Goal: Browse casually: Explore the website without a specific task or goal

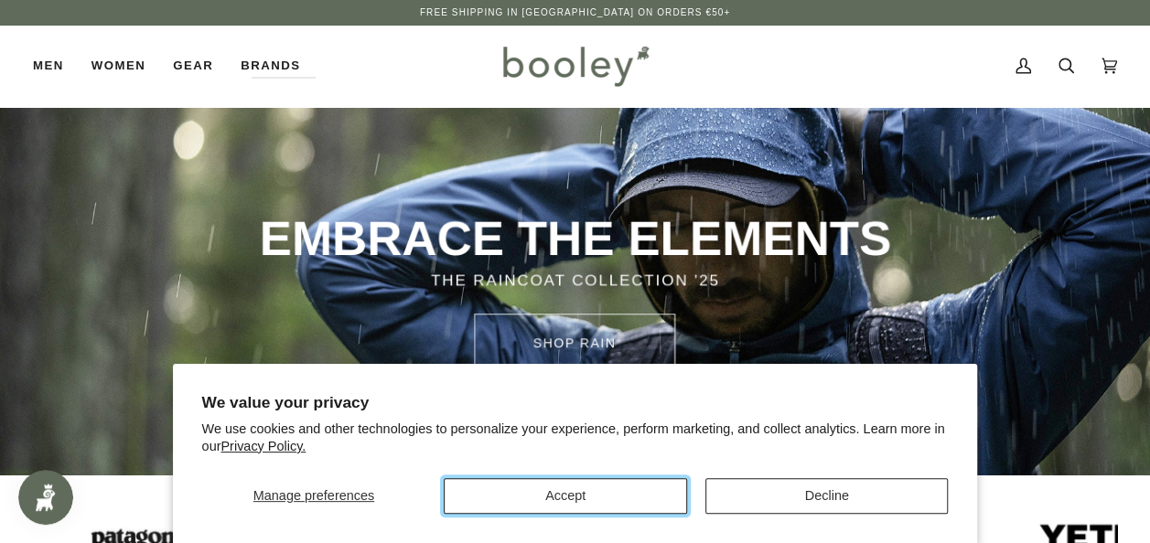
click at [572, 490] on button "Accept" at bounding box center [565, 496] width 243 height 36
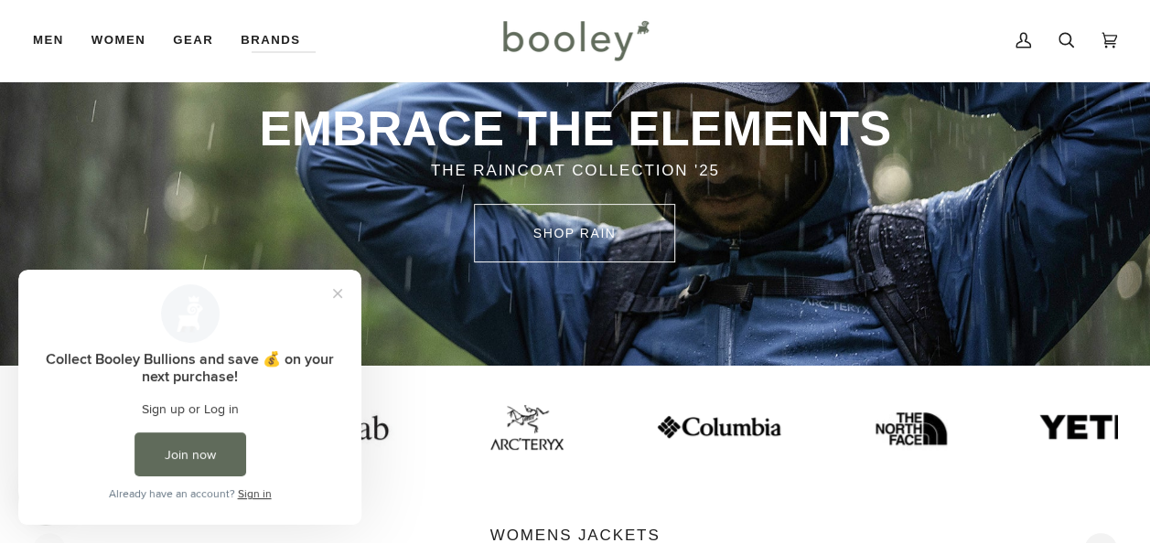
scroll to position [73, 0]
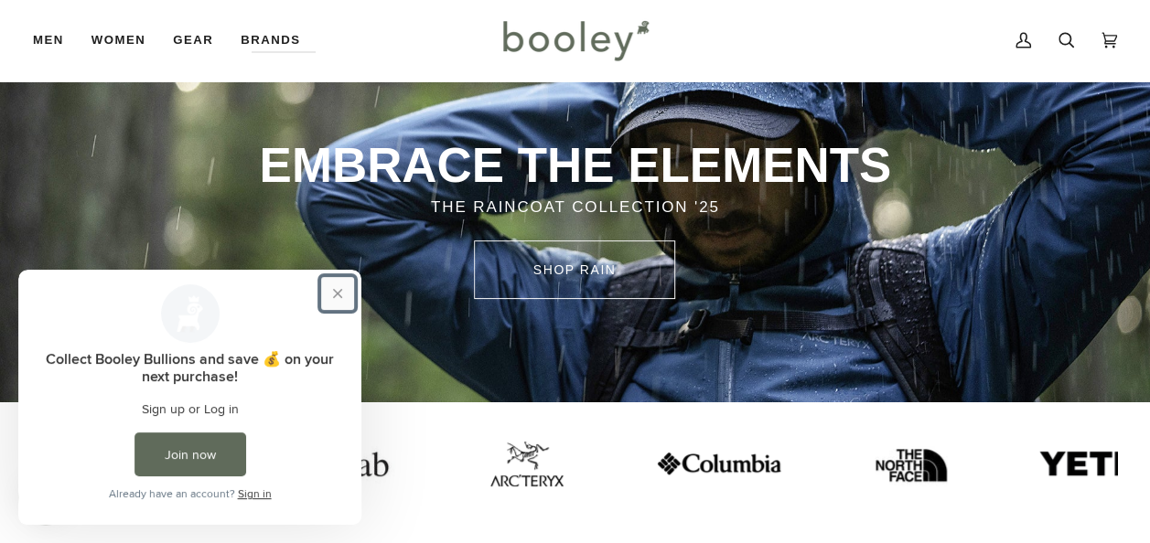
click at [336, 295] on button "Close prompt" at bounding box center [337, 293] width 33 height 33
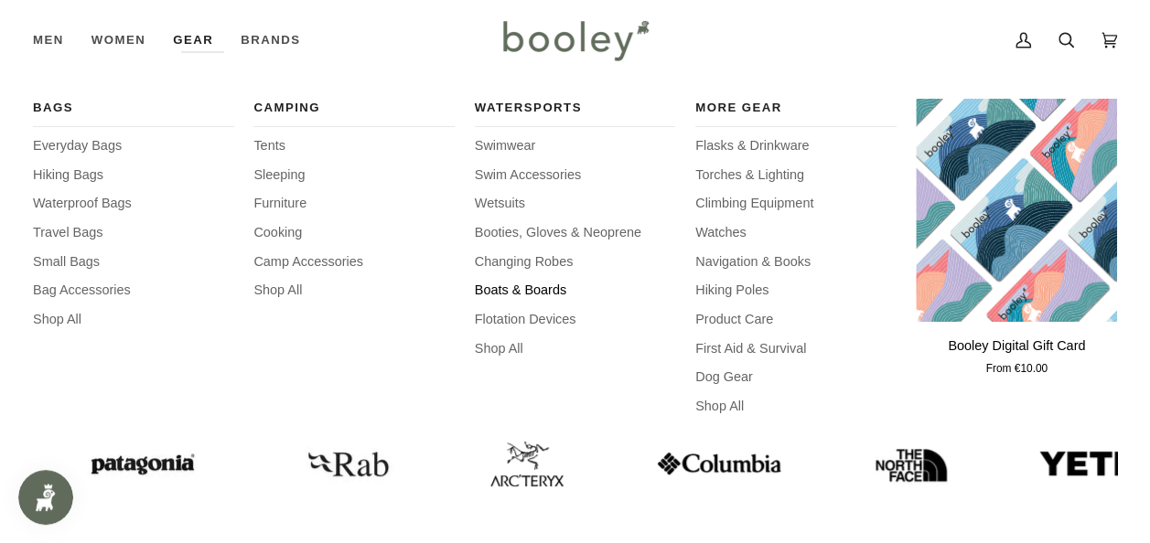
click at [510, 289] on span "Boats & Boards" at bounding box center [575, 291] width 201 height 20
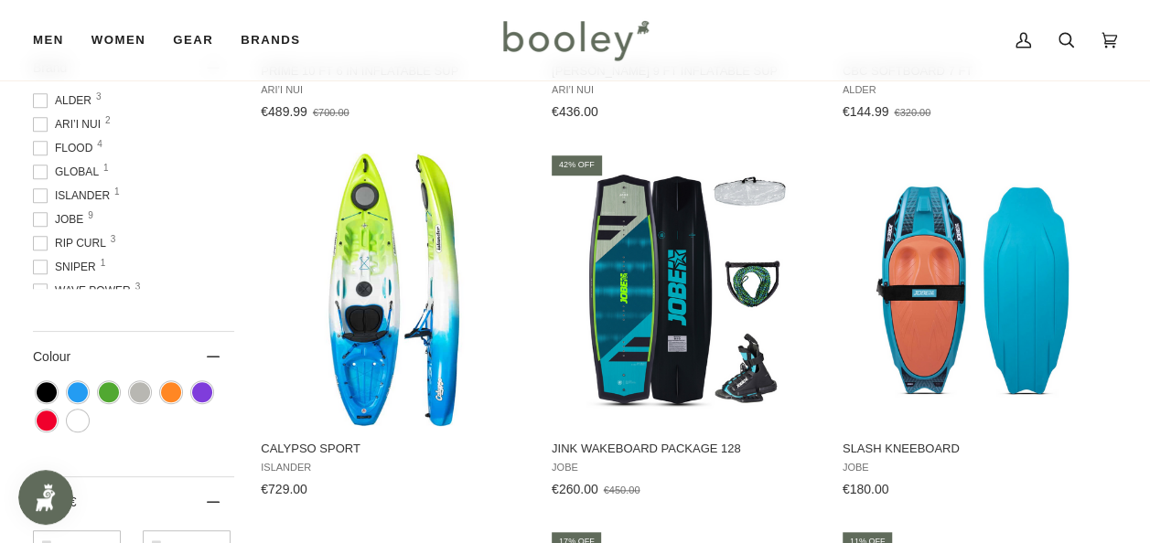
scroll to position [622, 0]
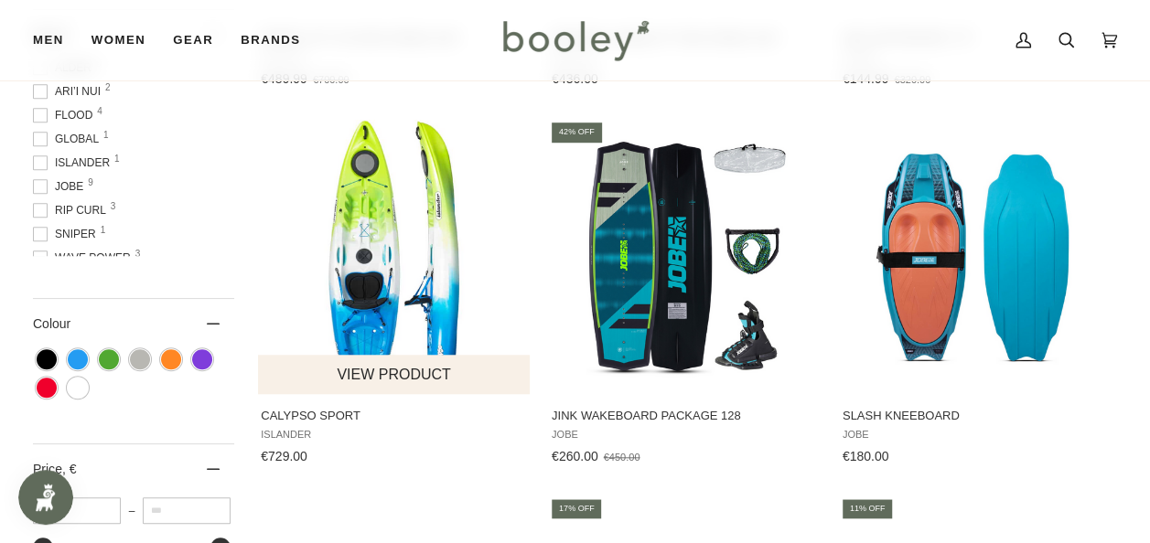
click at [417, 244] on img "Calypso Sport" at bounding box center [395, 257] width 274 height 274
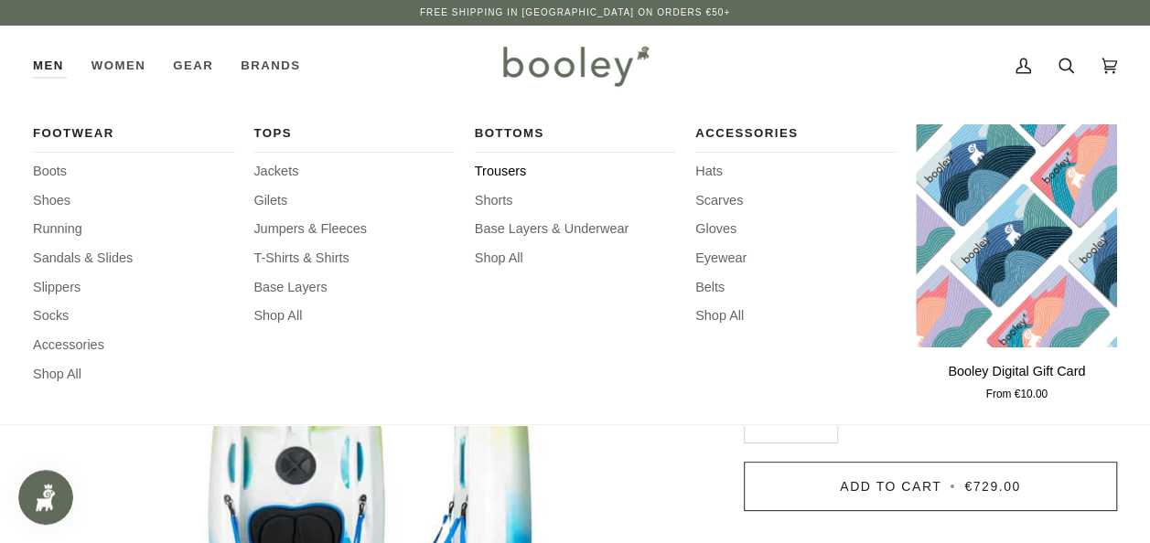
click at [510, 170] on span "Trousers" at bounding box center [575, 172] width 201 height 20
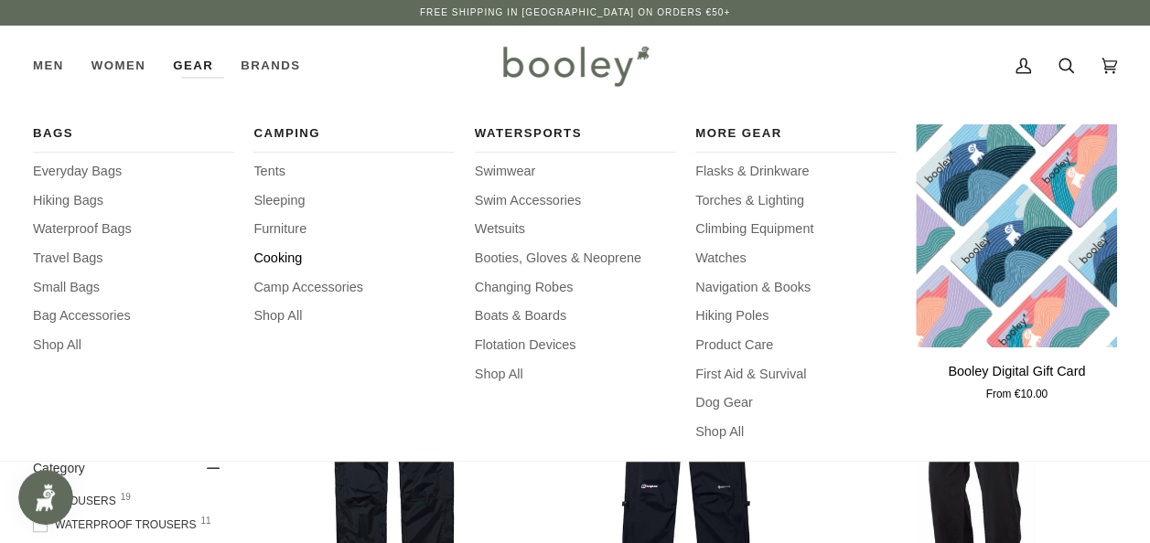
click at [278, 265] on span "Cooking" at bounding box center [353, 259] width 201 height 20
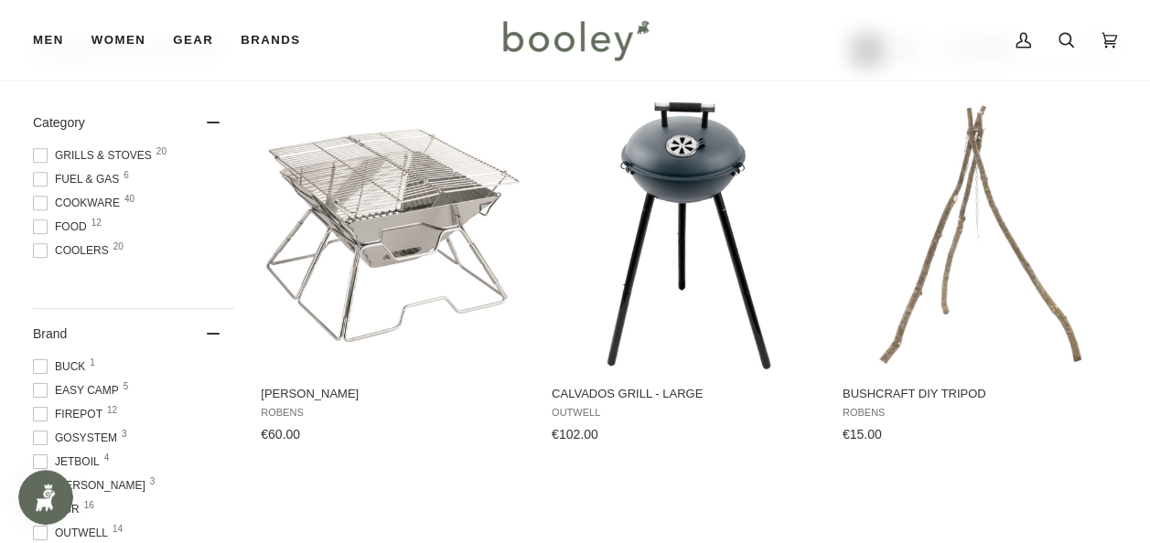
scroll to position [329, 0]
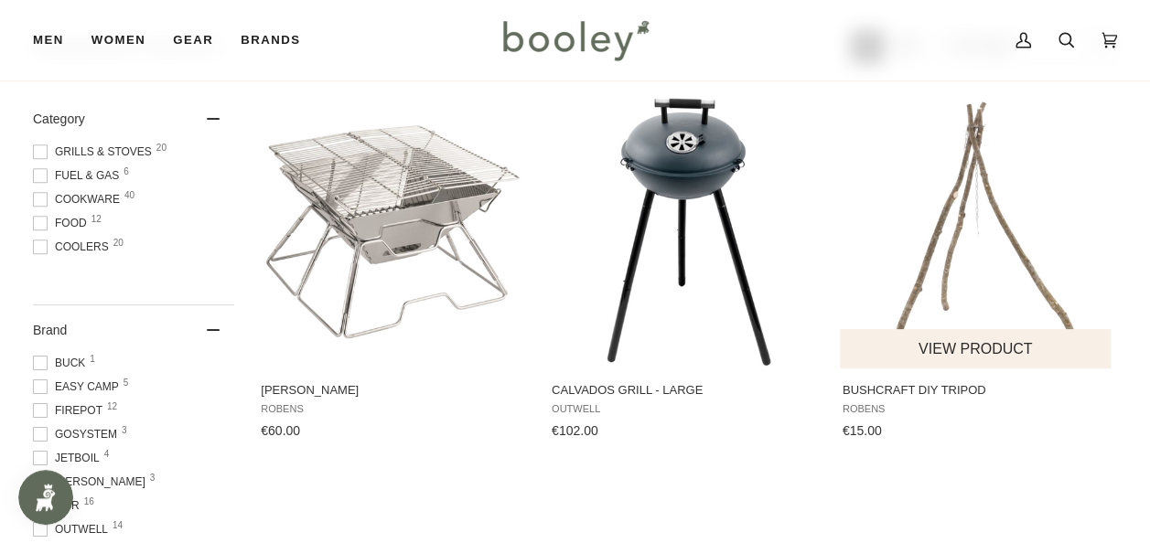
click at [997, 271] on img "Bushcraft DIY Tripod" at bounding box center [977, 231] width 274 height 274
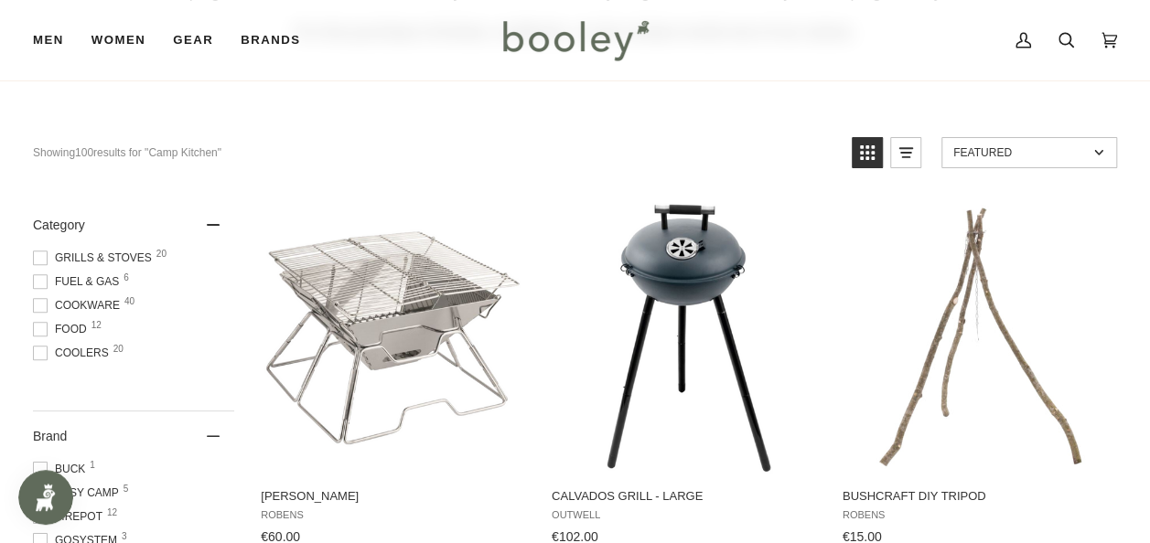
scroll to position [220, 0]
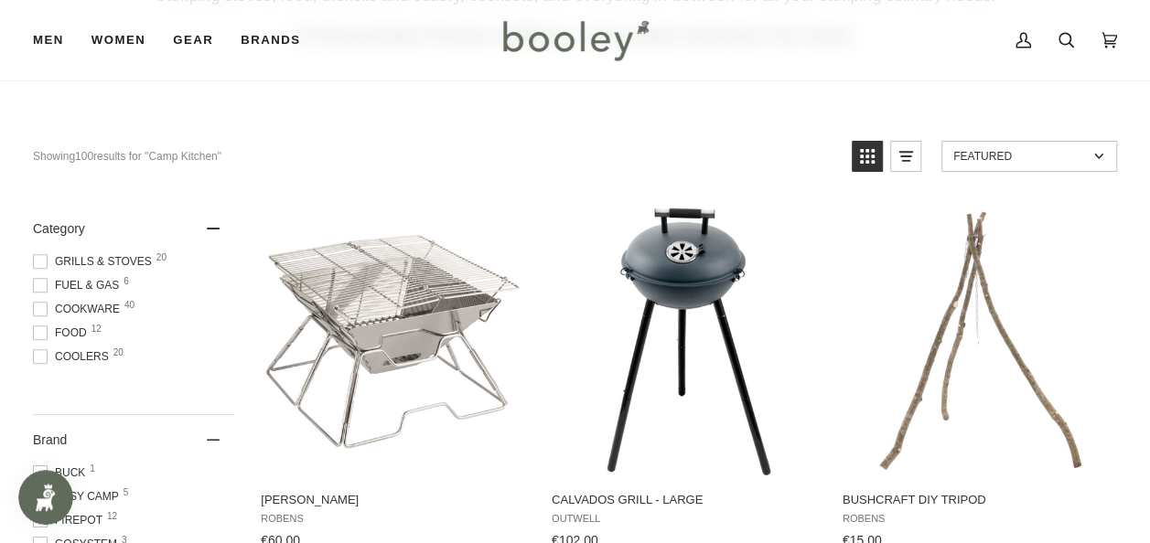
click at [36, 260] on span at bounding box center [40, 261] width 15 height 15
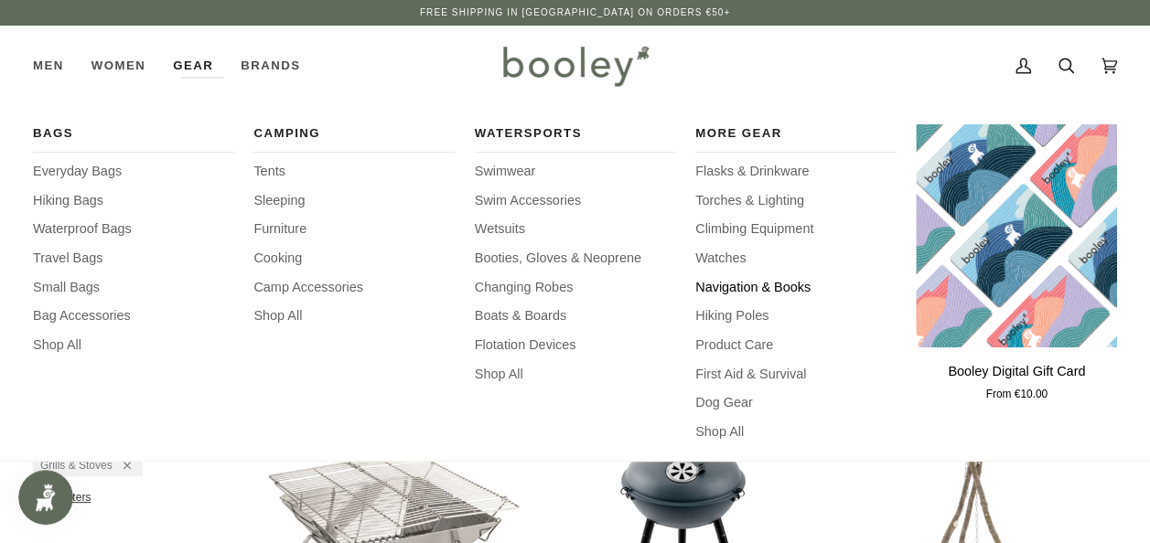
click at [734, 288] on span "Navigation & Books" at bounding box center [795, 288] width 201 height 20
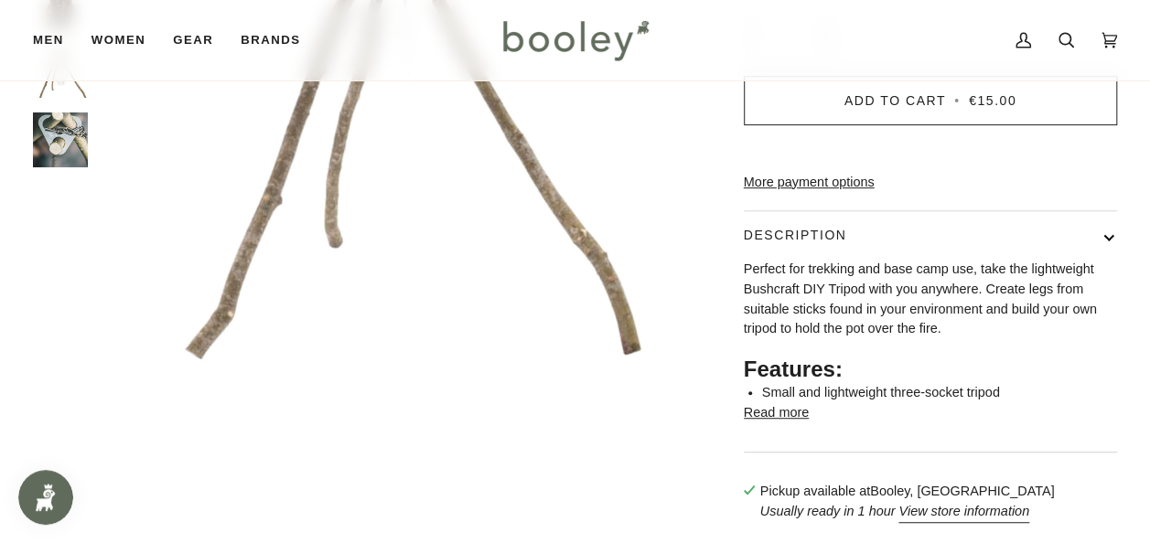
scroll to position [403, 0]
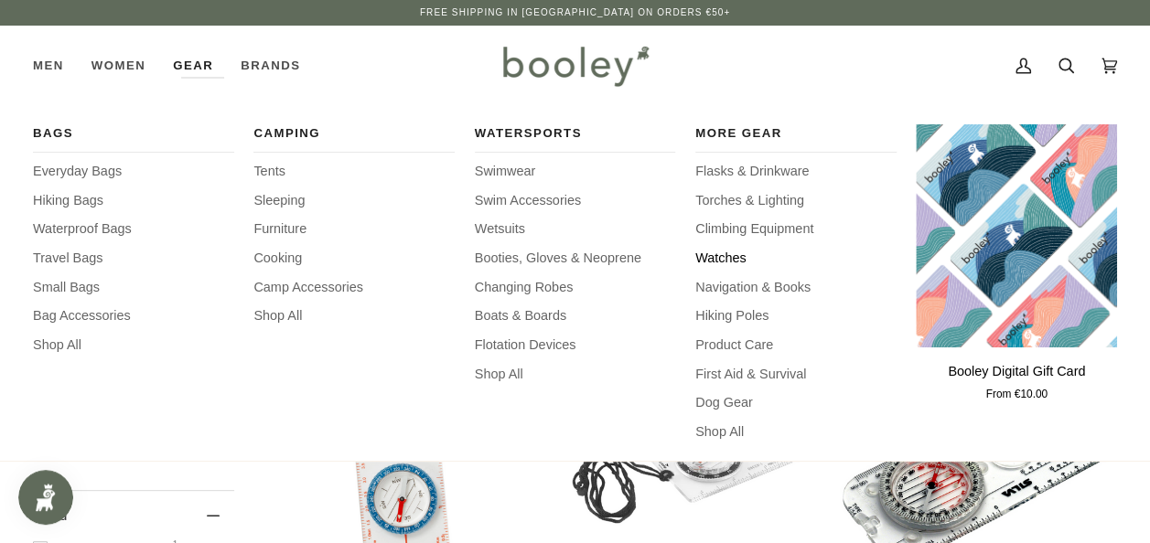
click at [725, 258] on span "Watches" at bounding box center [795, 259] width 201 height 20
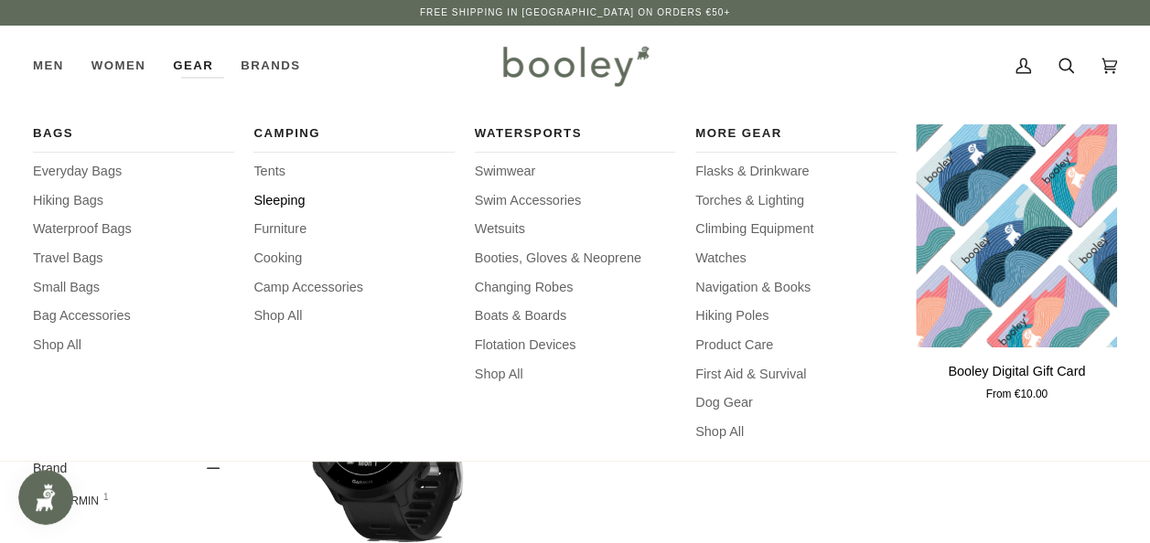
click at [282, 194] on span "Sleeping" at bounding box center [353, 201] width 201 height 20
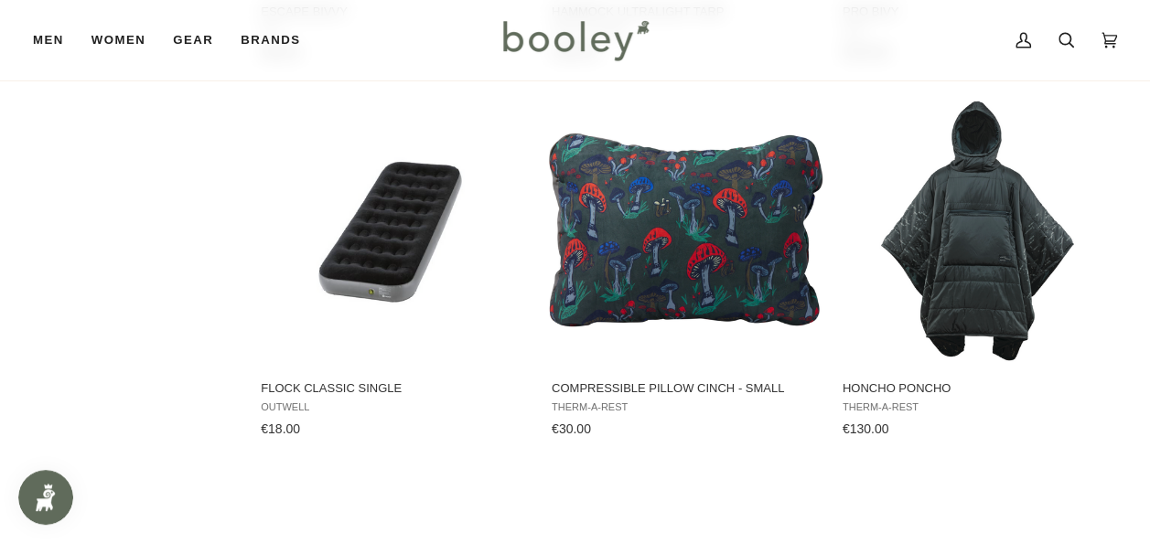
scroll to position [2013, 0]
